Goal: Information Seeking & Learning: Learn about a topic

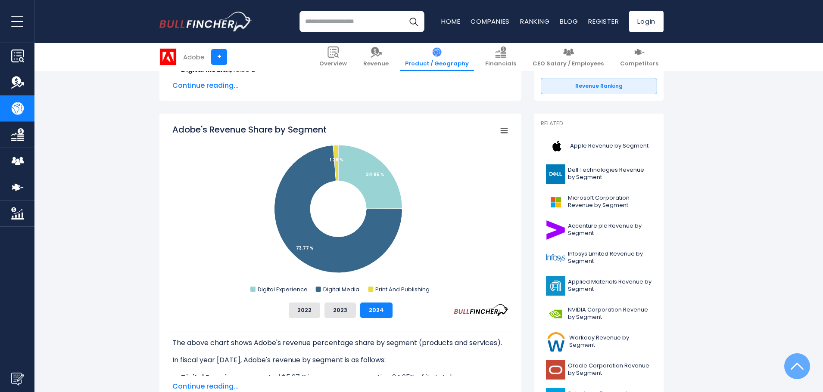
scroll to position [215, 0]
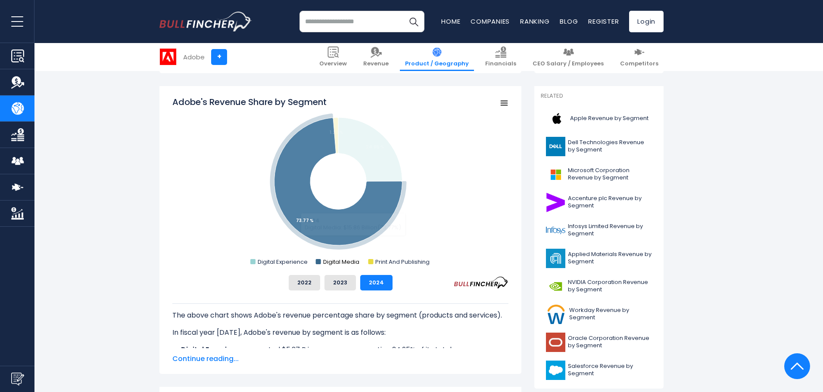
click at [349, 263] on text "Digital Media" at bounding box center [341, 262] width 36 height 8
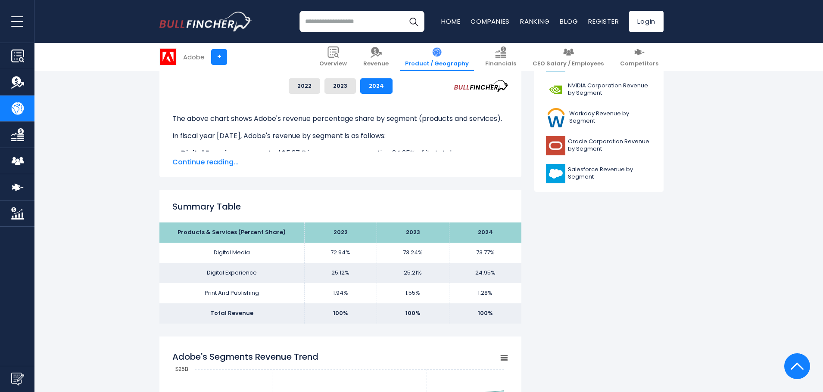
scroll to position [431, 0]
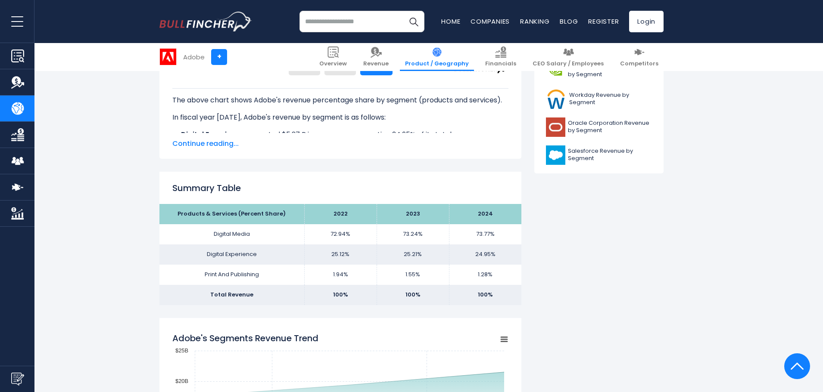
click at [336, 236] on td "72.94%" at bounding box center [340, 234] width 72 height 20
click at [477, 233] on td "73.77%" at bounding box center [485, 234] width 72 height 20
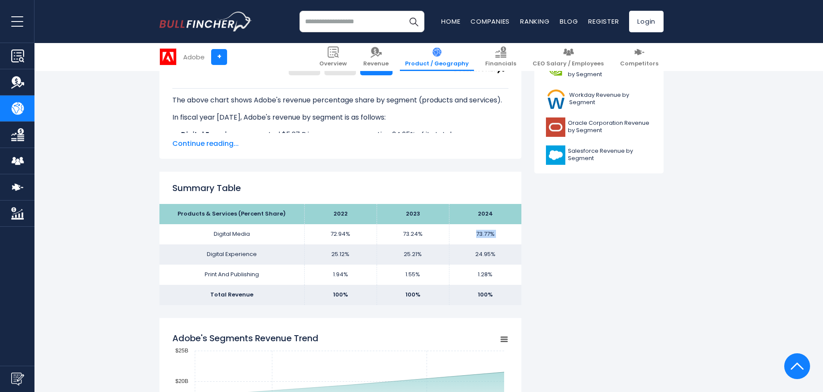
click at [477, 233] on td "73.77%" at bounding box center [485, 234] width 72 height 20
click at [487, 274] on td "1.28%" at bounding box center [485, 275] width 72 height 20
click at [487, 251] on td "24.95%" at bounding box center [485, 255] width 72 height 20
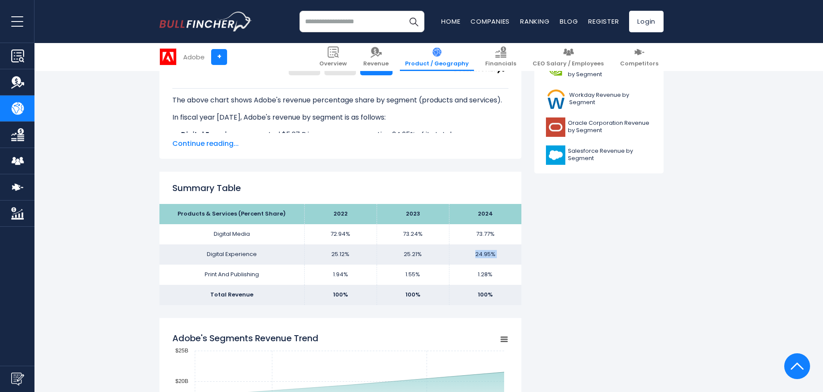
click at [487, 251] on td "24.95%" at bounding box center [485, 255] width 72 height 20
drag, startPoint x: 332, startPoint y: 232, endPoint x: 357, endPoint y: 232, distance: 24.1
click at [334, 232] on td "72.94%" at bounding box center [340, 234] width 72 height 20
click at [480, 233] on td "73.77%" at bounding box center [485, 234] width 72 height 20
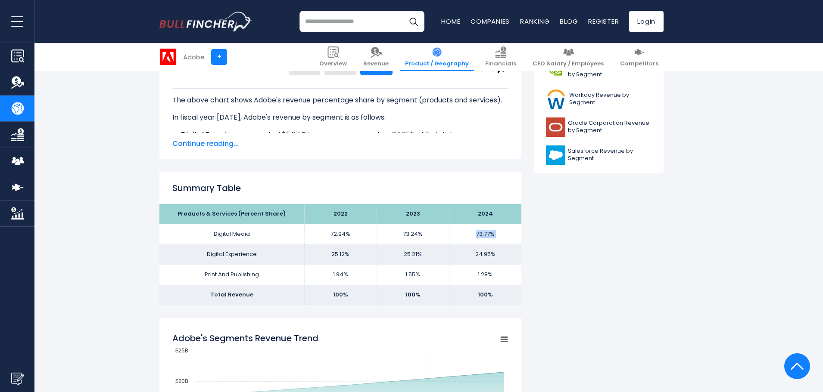
click at [480, 233] on td "73.77%" at bounding box center [485, 234] width 72 height 20
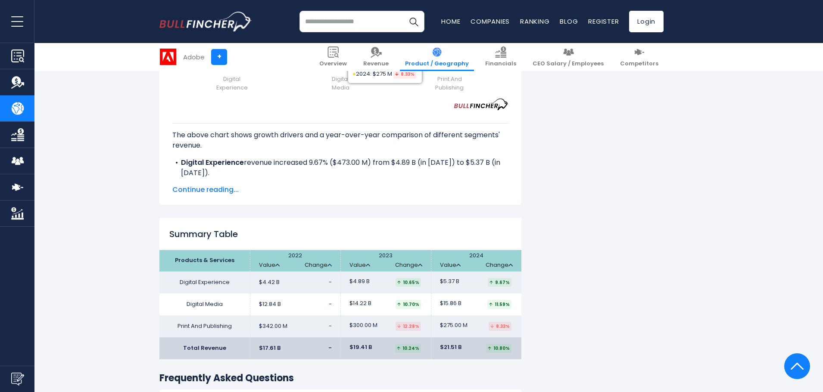
scroll to position [1249, 0]
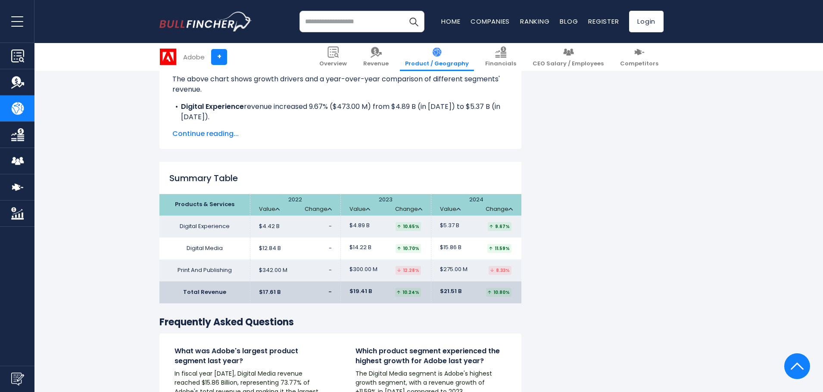
click at [448, 224] on span "$5.37 B" at bounding box center [449, 225] width 19 height 7
click at [453, 245] on span "$15.86 B" at bounding box center [451, 247] width 22 height 7
click at [453, 294] on span "$21.51 B" at bounding box center [451, 291] width 22 height 7
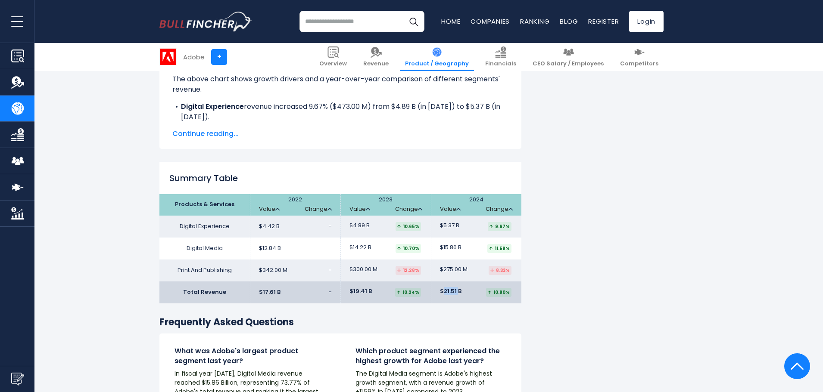
click at [453, 294] on span "$21.51 B" at bounding box center [451, 291] width 22 height 7
click at [447, 291] on span "$21.51 B" at bounding box center [451, 291] width 22 height 7
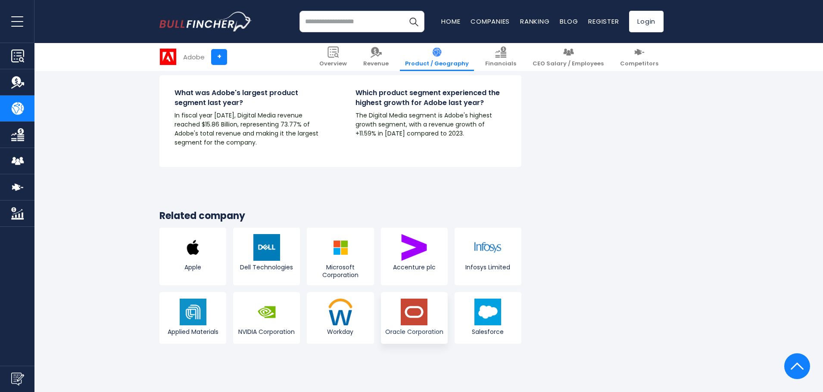
scroll to position [1550, 0]
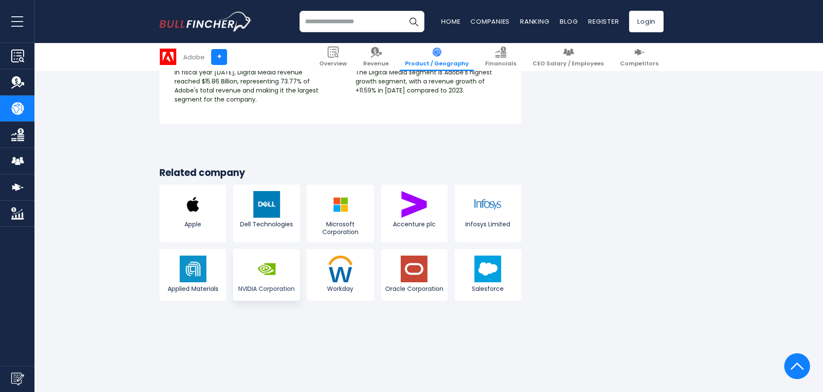
click at [282, 264] on link "NVIDIA Corporation" at bounding box center [266, 275] width 67 height 52
click at [260, 276] on img at bounding box center [266, 269] width 27 height 27
click at [284, 287] on span "NVIDIA Corporation" at bounding box center [266, 289] width 62 height 8
click at [263, 267] on img at bounding box center [266, 269] width 27 height 27
